Goal: Task Accomplishment & Management: Use online tool/utility

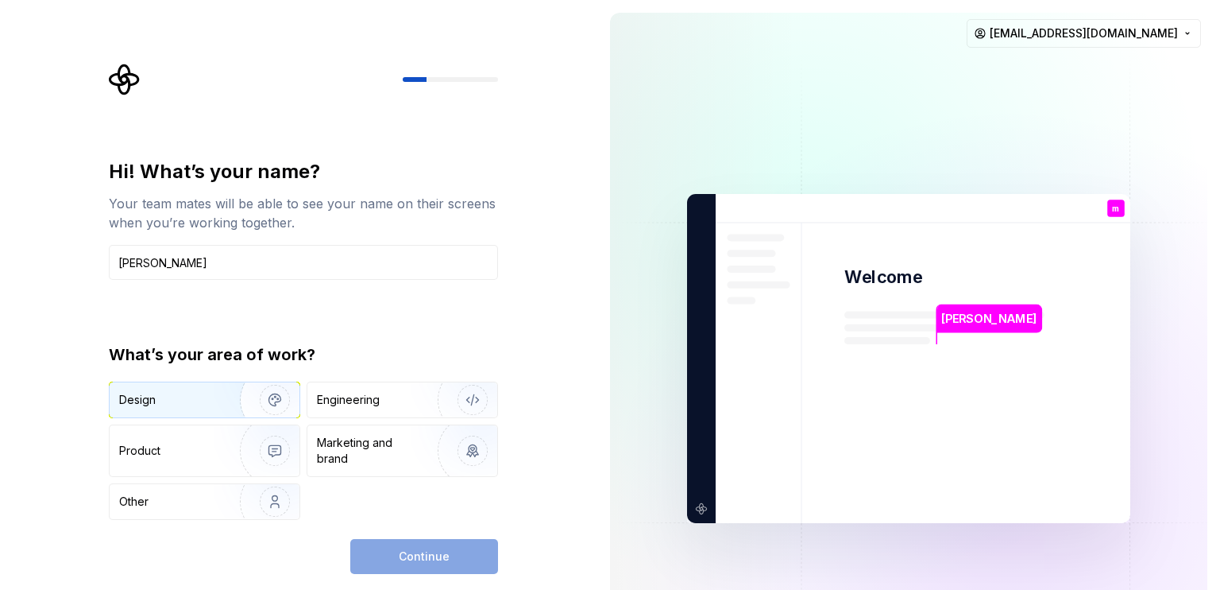
type input "[PERSON_NAME]"
click at [164, 407] on div "Design" at bounding box center [169, 400] width 100 height 16
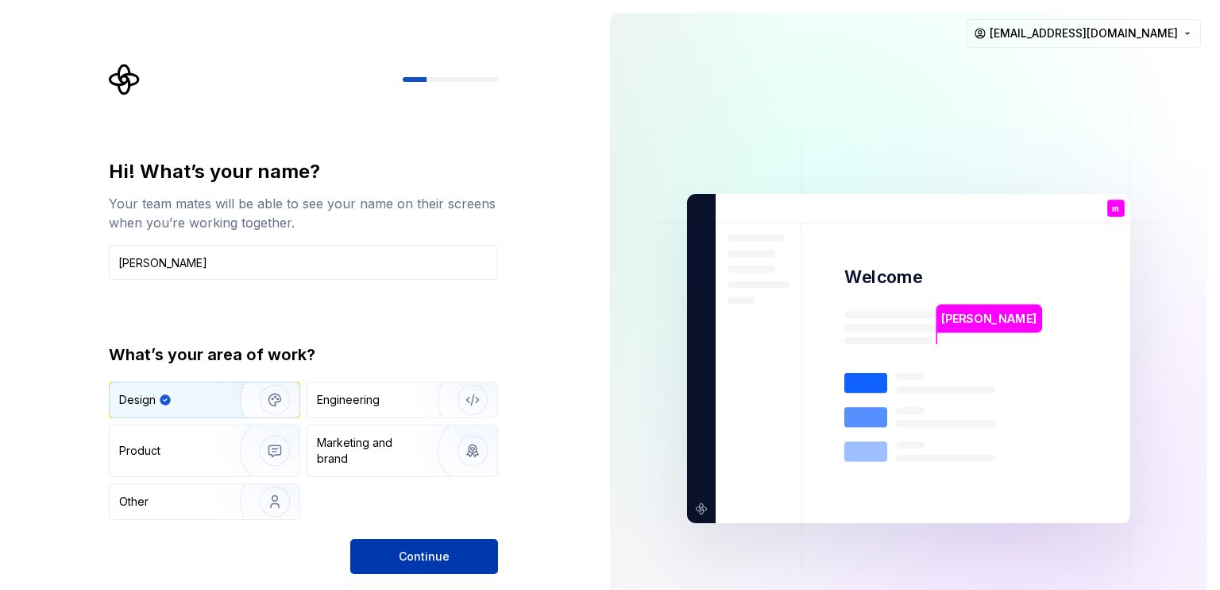
click at [407, 552] on span "Continue" at bounding box center [424, 556] width 51 height 16
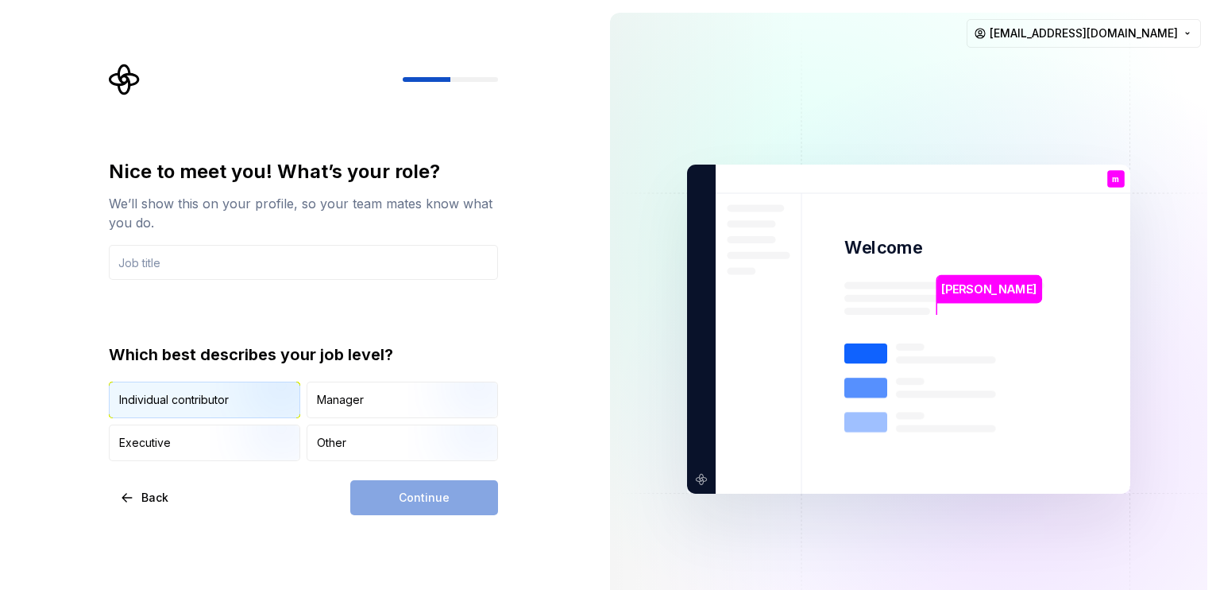
click at [203, 400] on div "Individual contributor" at bounding box center [174, 400] width 110 height 16
drag, startPoint x: 200, startPoint y: 237, endPoint x: 199, endPoint y: 260, distance: 23.1
click at [199, 260] on div "Nice to meet you! What’s your role? We’ll show this on your profile, so your te…" at bounding box center [303, 219] width 389 height 121
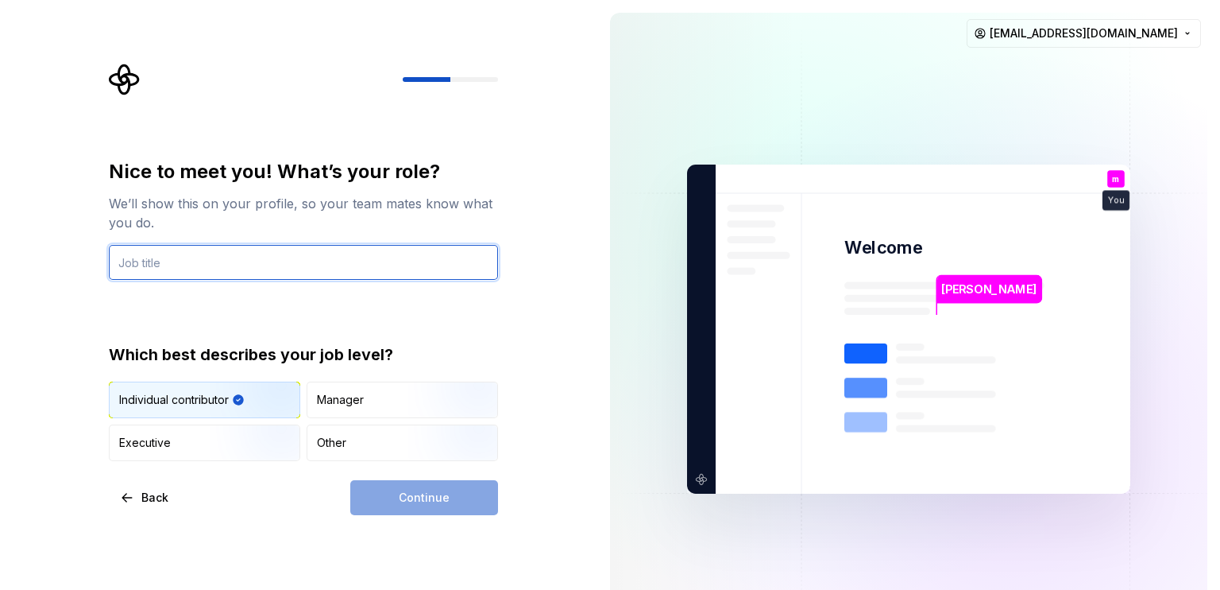
click at [199, 260] on input "text" at bounding box center [303, 262] width 389 height 35
type input "mr"
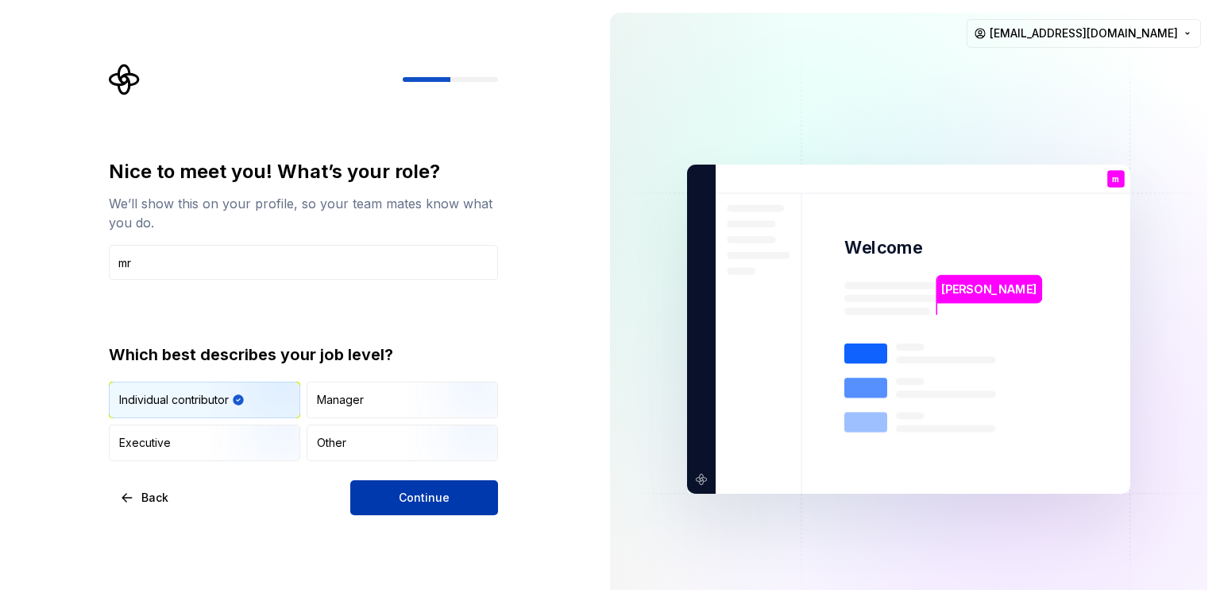
click at [375, 492] on button "Continue" at bounding box center [424, 497] width 148 height 35
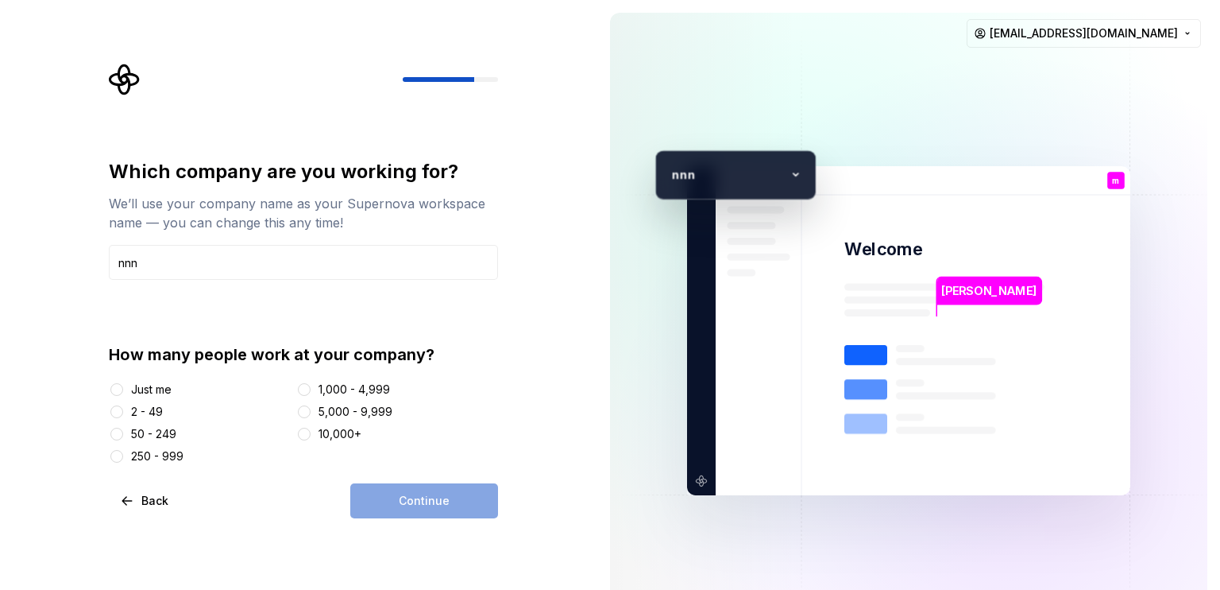
type input "nnn"
click at [162, 411] on div "2 - 49" at bounding box center [147, 412] width 32 height 16
click at [123, 411] on button "2 - 49" at bounding box center [116, 411] width 13 height 13
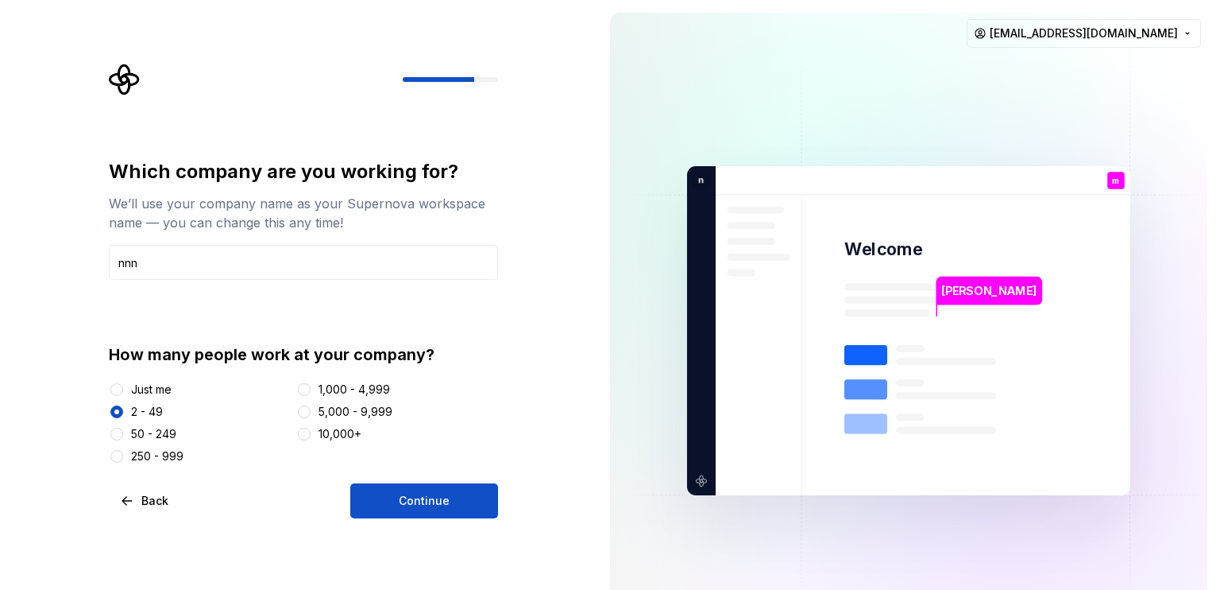
click at [163, 385] on div "Just me" at bounding box center [151, 389] width 41 height 16
click at [123, 385] on button "Just me" at bounding box center [116, 389] width 13 height 13
click at [383, 505] on button "Continue" at bounding box center [424, 500] width 148 height 35
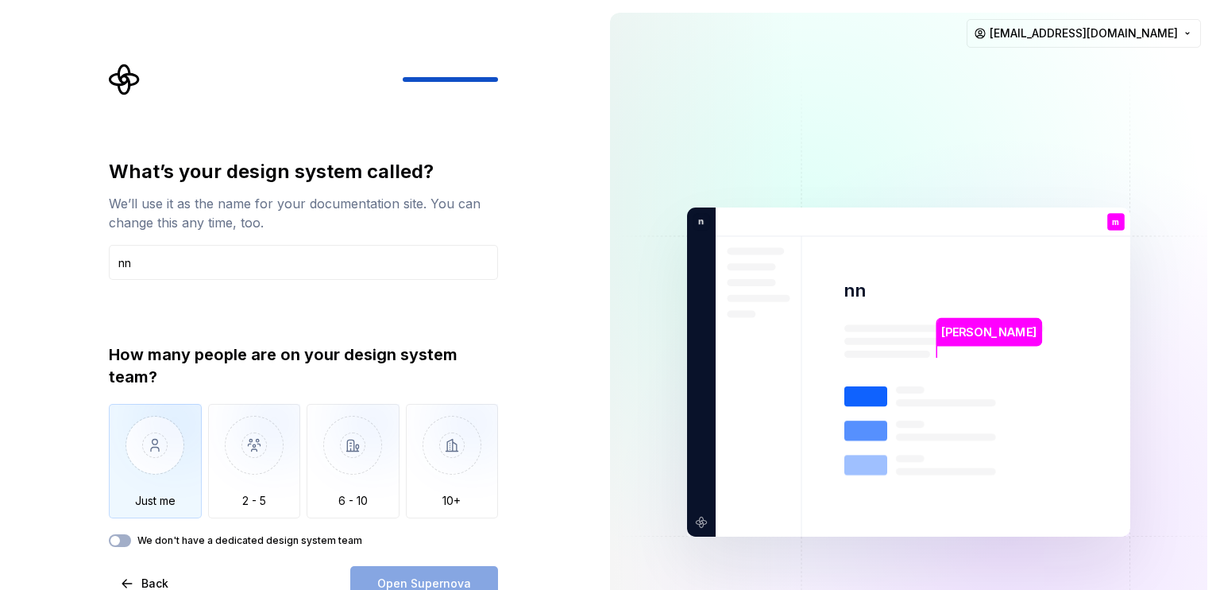
type input "nn"
click at [145, 492] on img "button" at bounding box center [155, 457] width 93 height 106
click at [372, 568] on button "Open Supernova" at bounding box center [424, 583] width 148 height 35
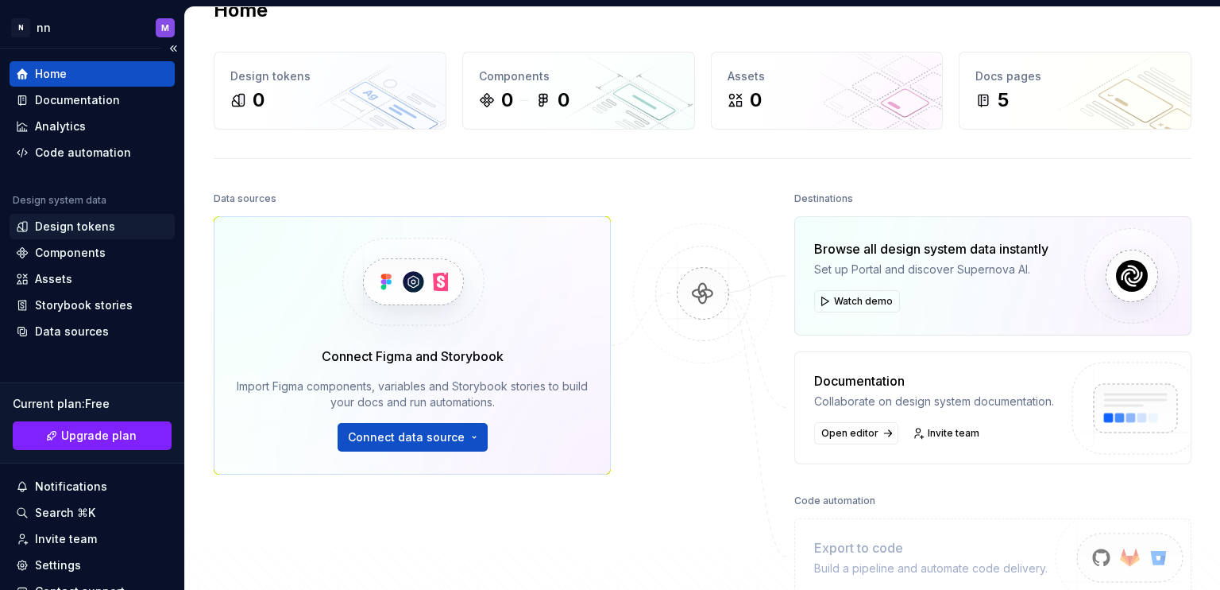
click at [92, 224] on div "Design tokens" at bounding box center [75, 226] width 80 height 16
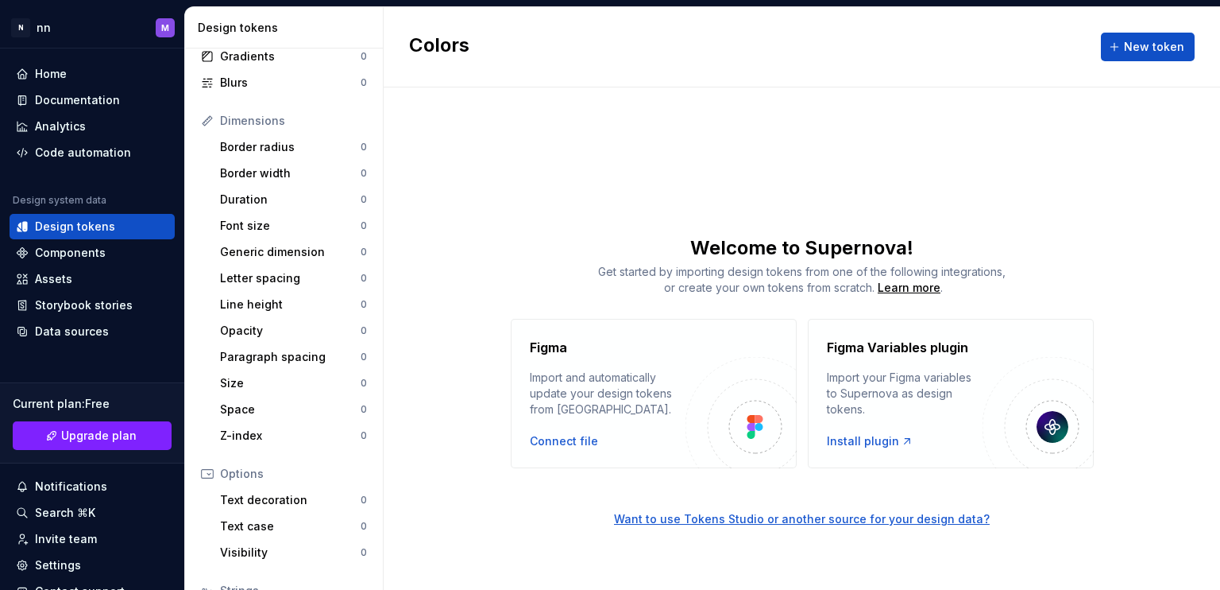
scroll to position [280, 0]
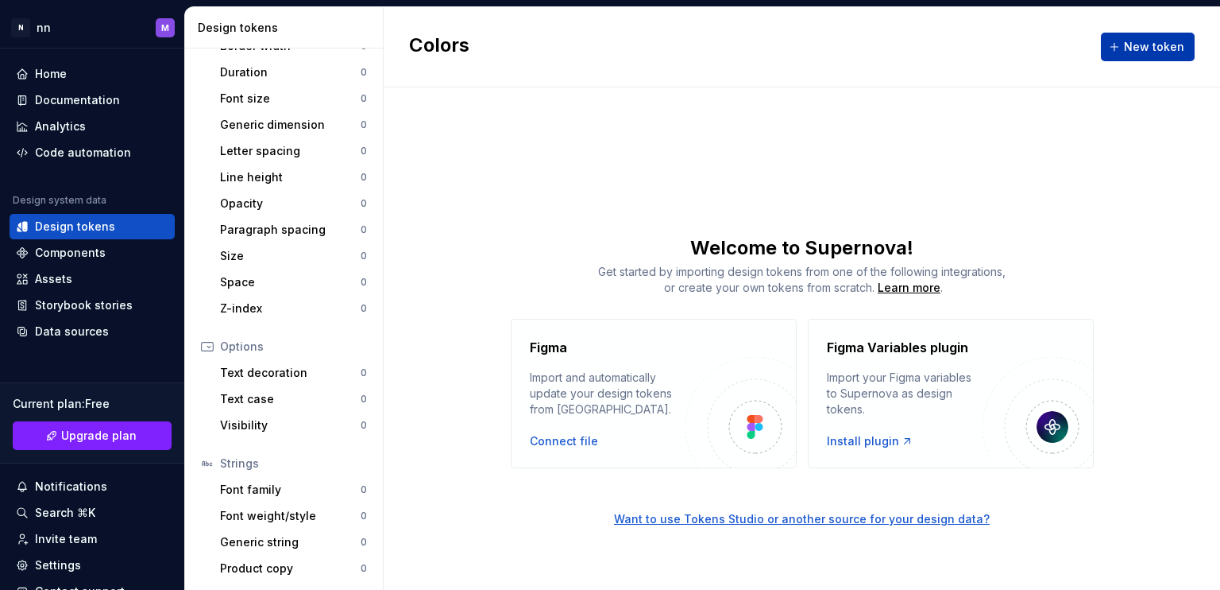
click at [1166, 60] on button "New token" at bounding box center [1148, 47] width 94 height 29
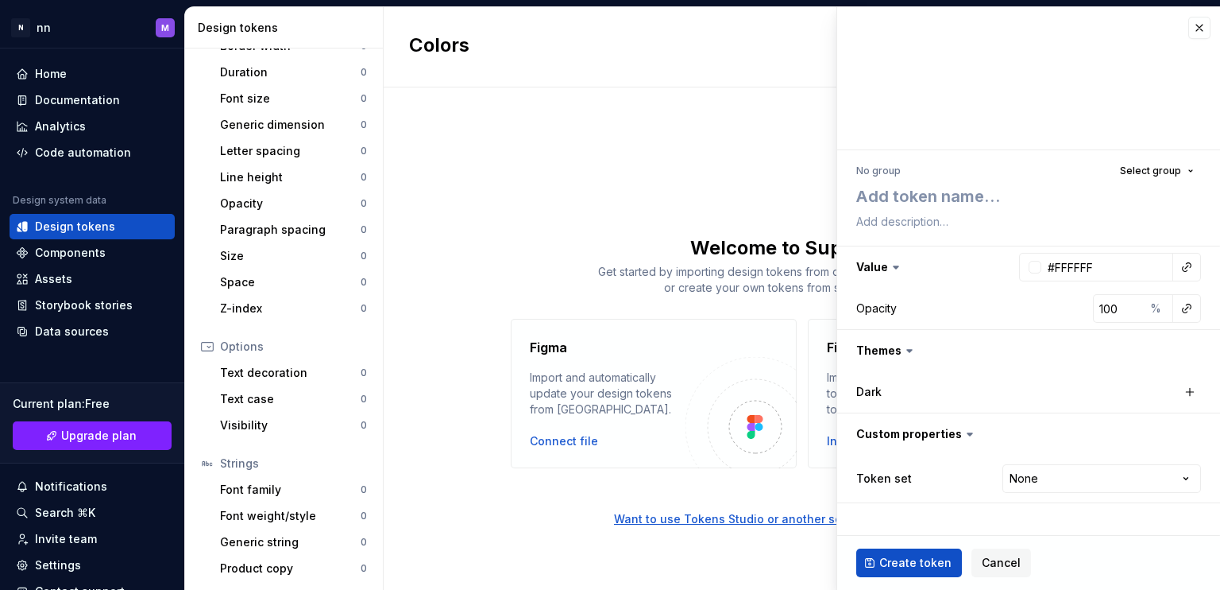
type textarea "*"
click at [721, 218] on div "Colors New token Welcome to Supernova! Get started by importing design tokens f…" at bounding box center [802, 298] width 837 height 582
click at [70, 156] on div "Code automation" at bounding box center [83, 153] width 96 height 16
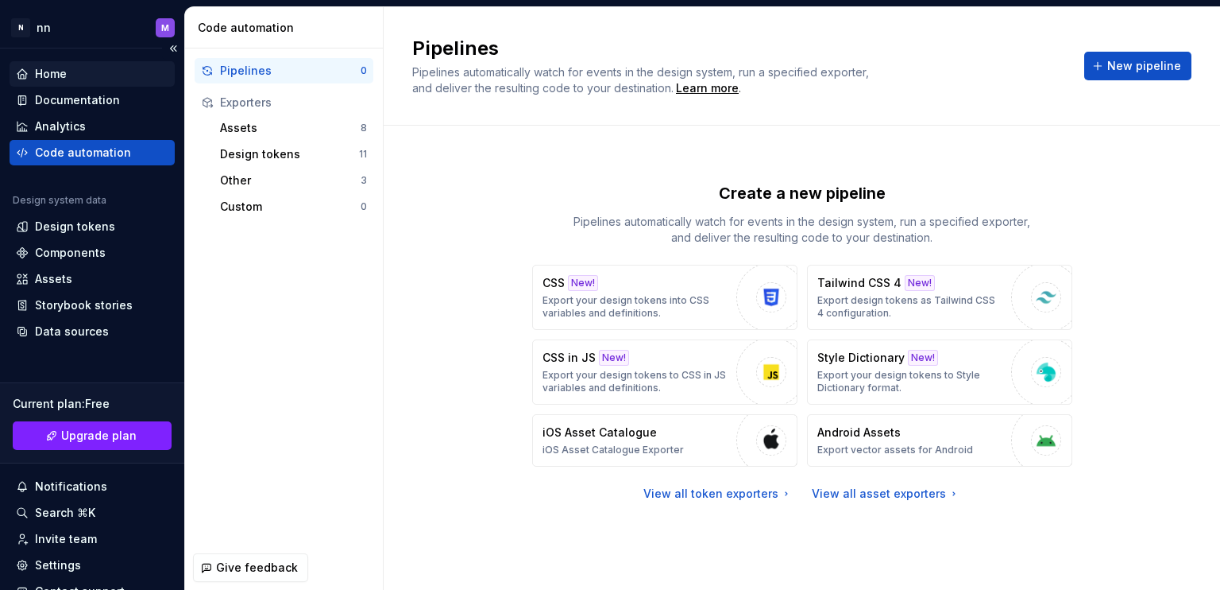
click at [72, 68] on div "Home" at bounding box center [92, 74] width 153 height 16
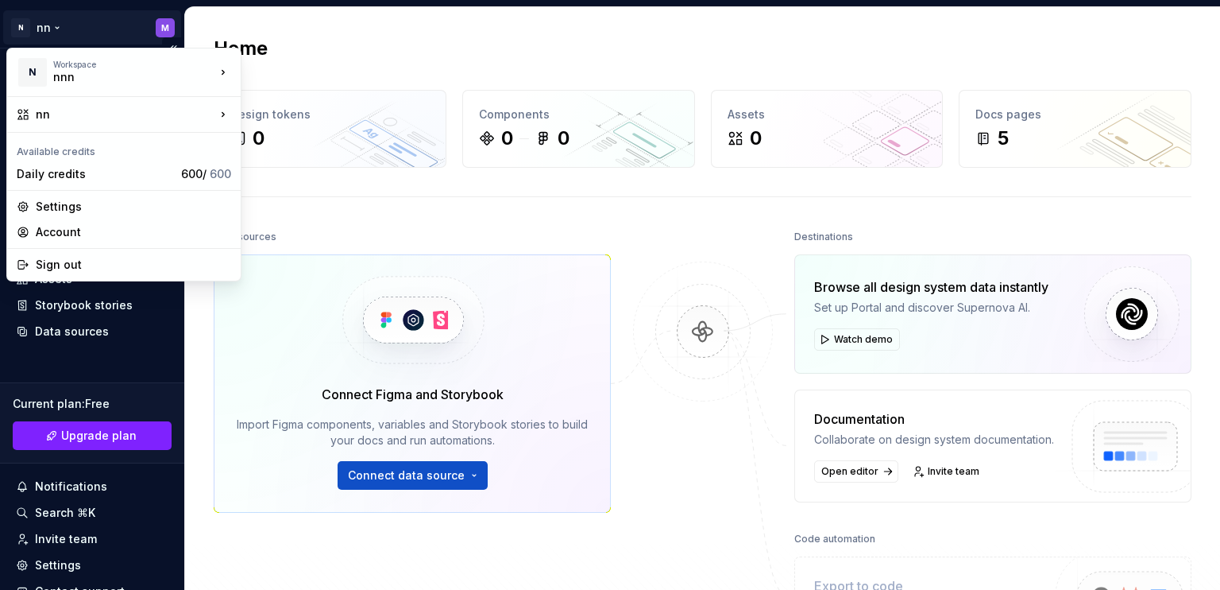
click at [141, 26] on html "N nn M Home Documentation Analytics Code automation Design system data Design t…" at bounding box center [610, 295] width 1220 height 590
click at [85, 228] on div "Account" at bounding box center [133, 232] width 195 height 16
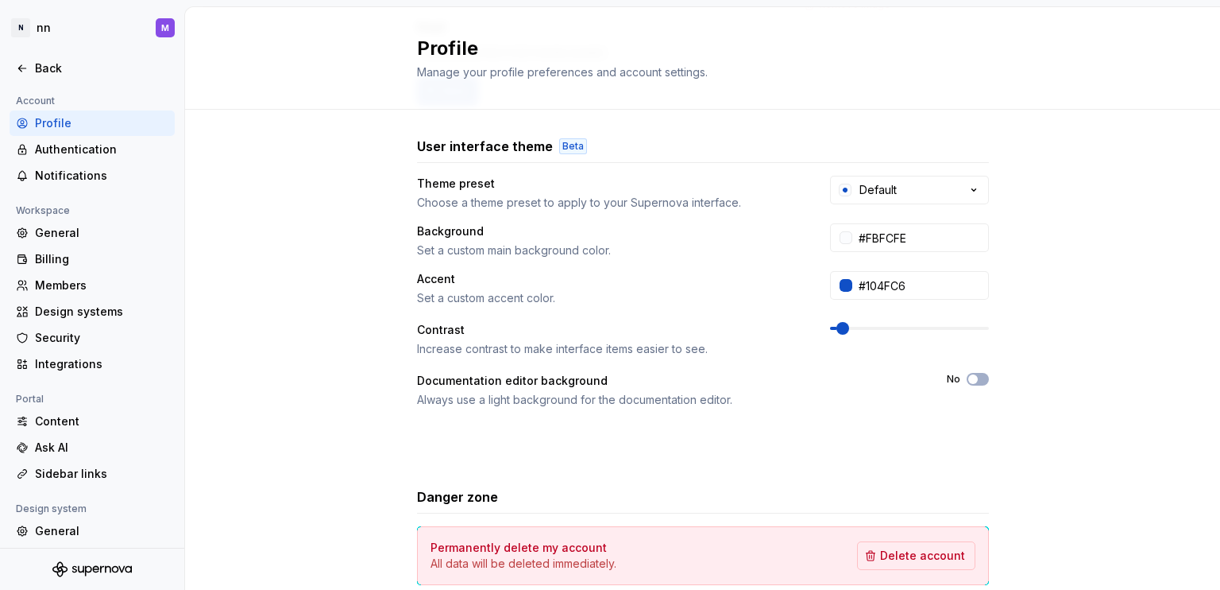
scroll to position [320, 0]
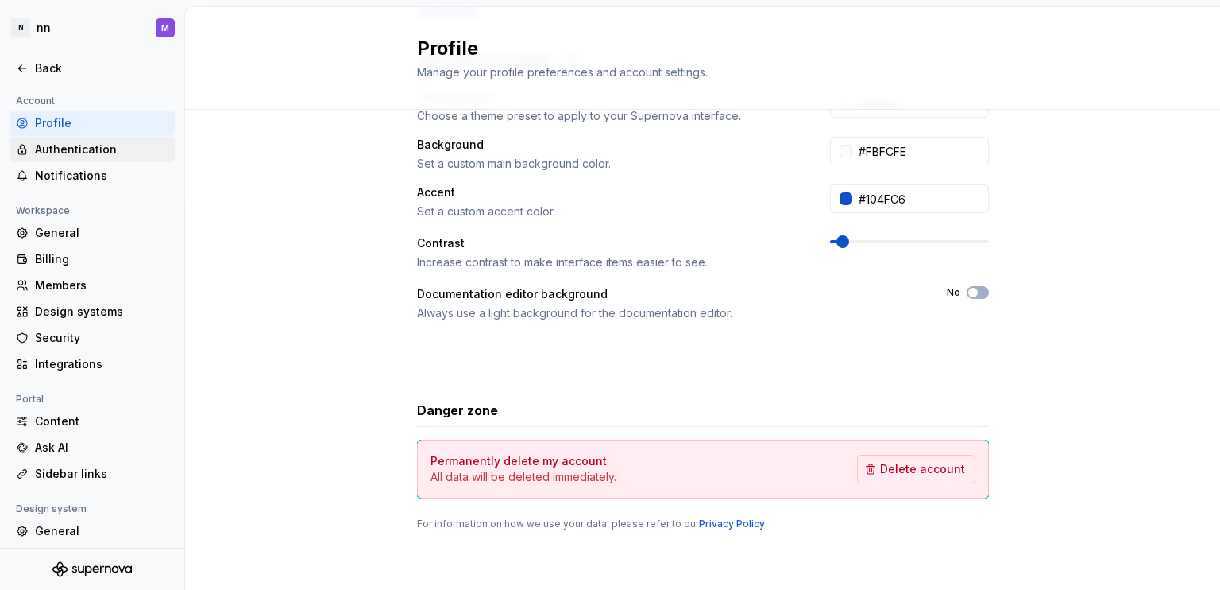
click at [91, 149] on div "Authentication" at bounding box center [101, 149] width 133 height 16
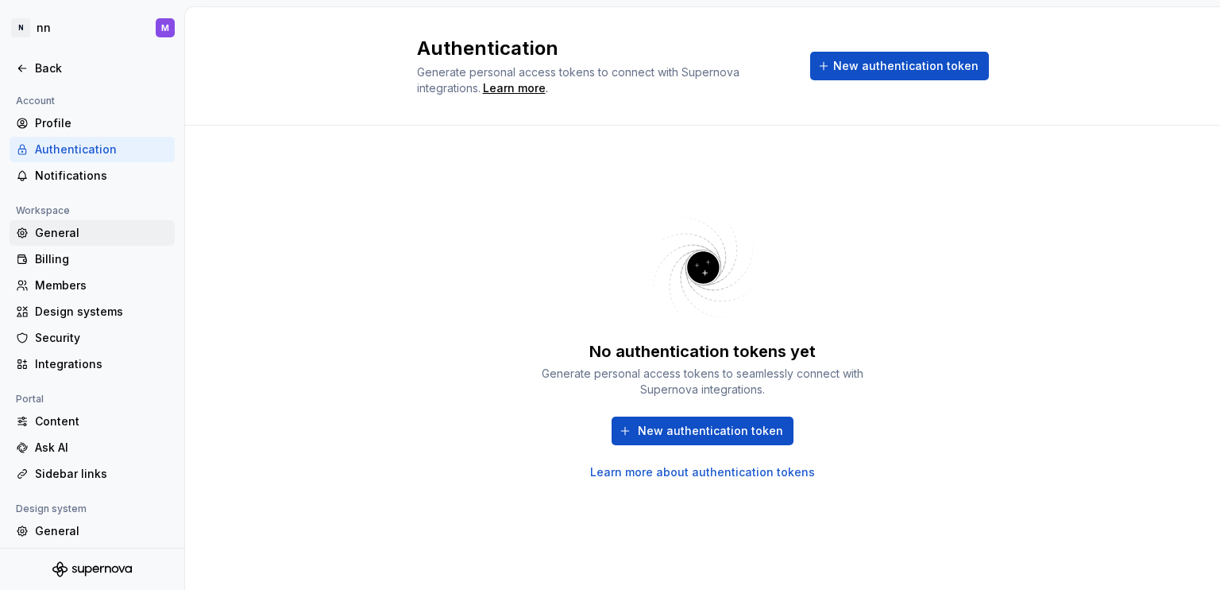
scroll to position [110, 0]
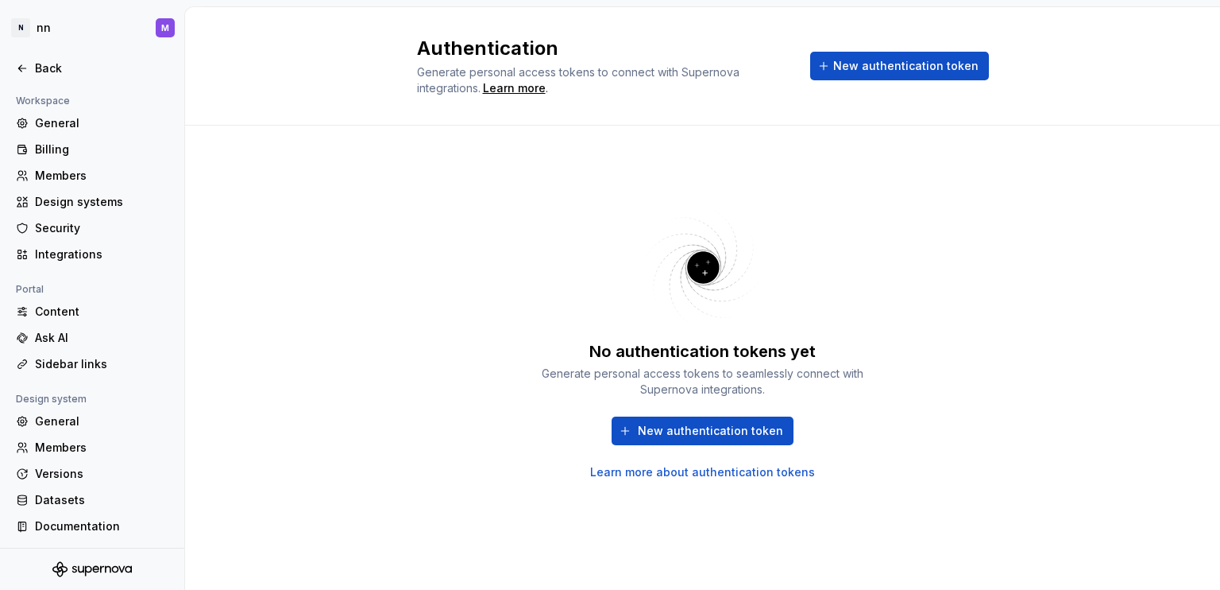
click at [76, 565] on icon "Supernova Logo" at bounding box center [91, 569] width 79 height 16
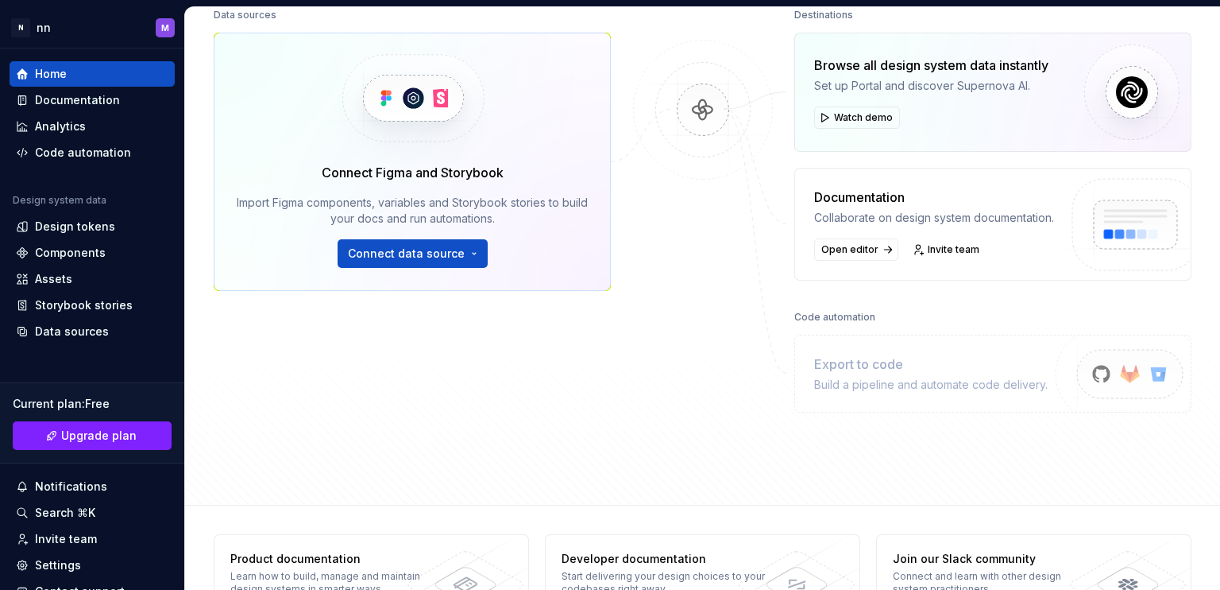
scroll to position [270, 0]
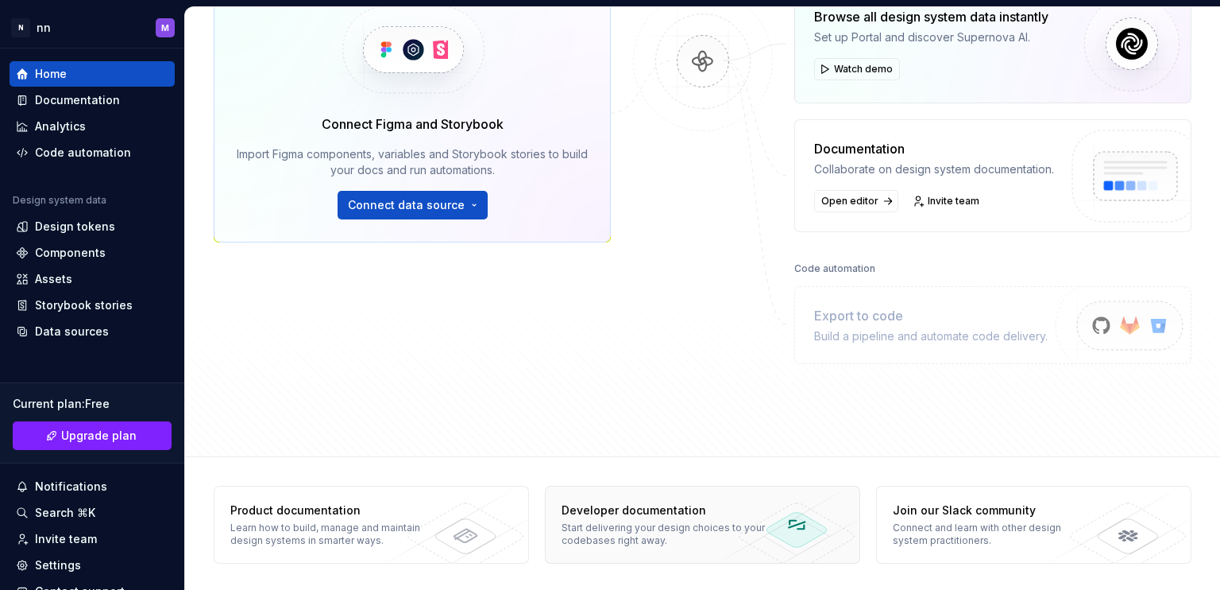
click at [634, 547] on div "Developer documentation Start delivering your design choices to your codebases …" at bounding box center [663, 524] width 235 height 76
